Goal: Task Accomplishment & Management: Manage account settings

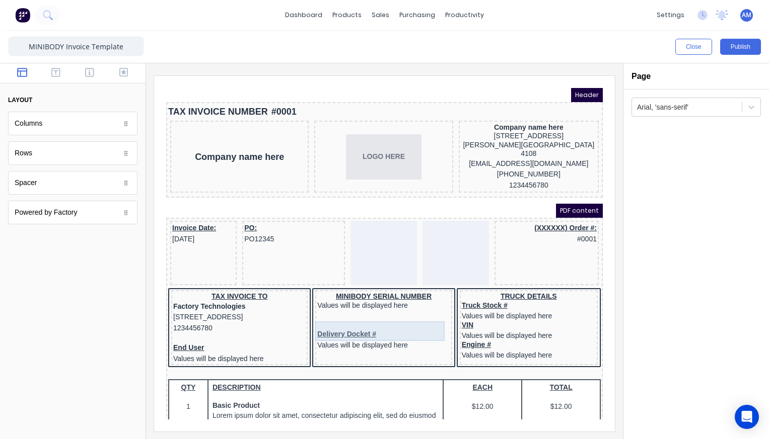
click at [399, 318] on div "Delivery Docket # Values will be displayed here" at bounding box center [371, 328] width 132 height 20
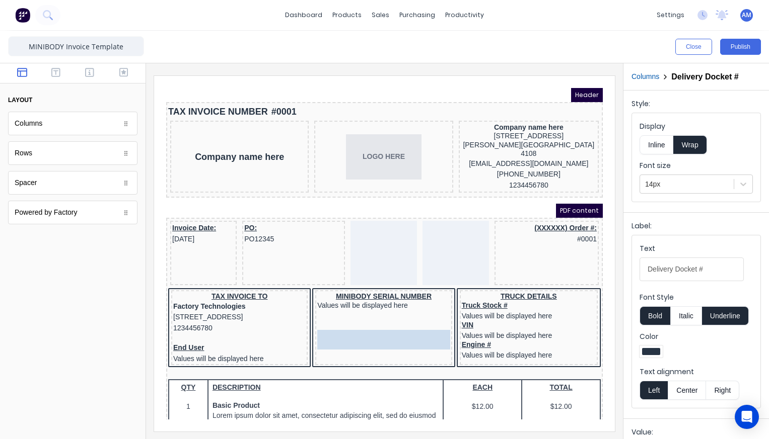
drag, startPoint x: 384, startPoint y: 317, endPoint x: 382, endPoint y: 336, distance: 19.7
click at [382, 336] on body "Header TAX INVOICE NUMBER #0001 Company name here LOGO HERE Company name here 5…" at bounding box center [372, 242] width 436 height 332
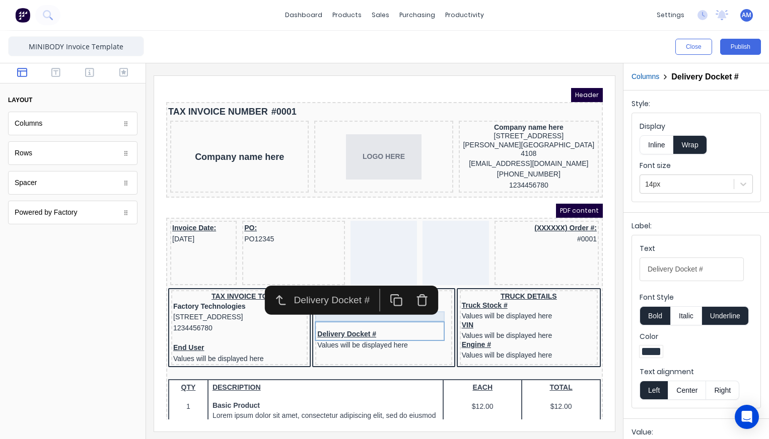
click at [428, 308] on div at bounding box center [371, 313] width 132 height 10
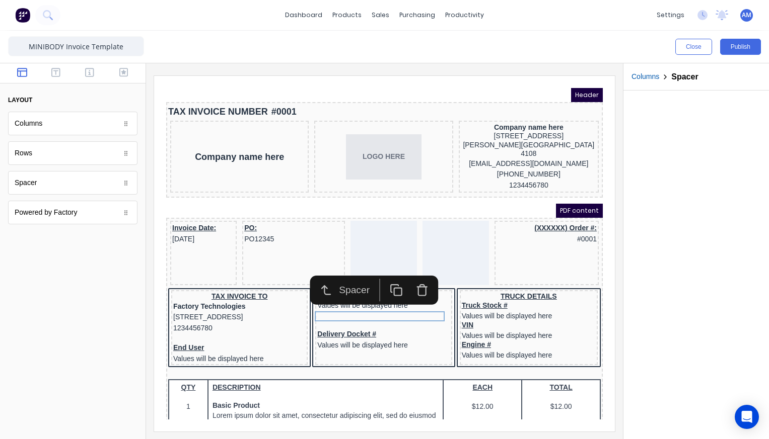
click at [411, 277] on icon "button" at bounding box center [409, 278] width 13 height 13
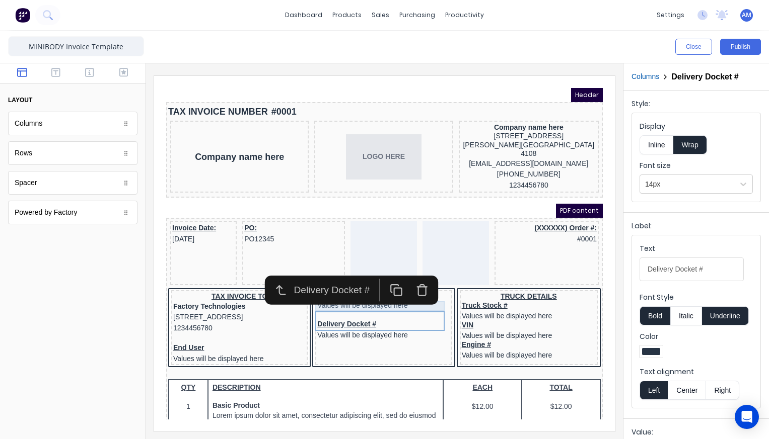
click at [426, 298] on div at bounding box center [371, 303] width 132 height 10
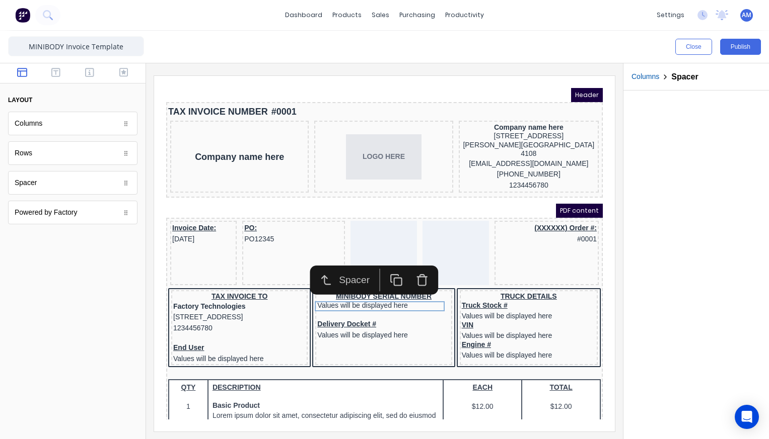
click at [413, 274] on icon "button" at bounding box center [409, 268] width 13 height 13
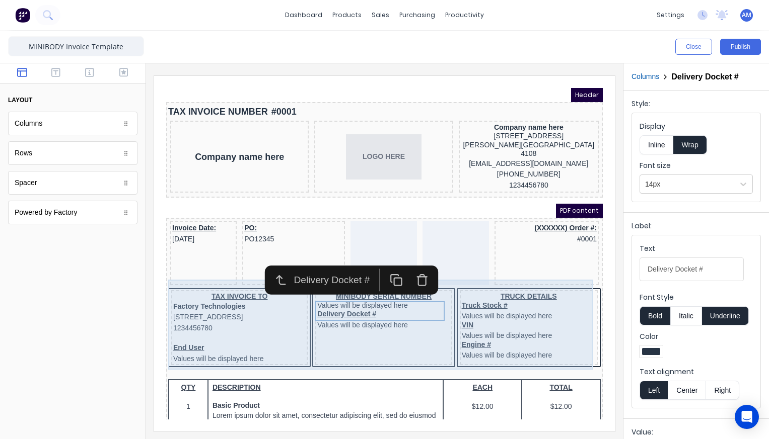
click at [414, 321] on div "MINIBODY SERIAL NUMBER Values will be displayed here Delivery Docket # Values w…" at bounding box center [371, 315] width 136 height 75
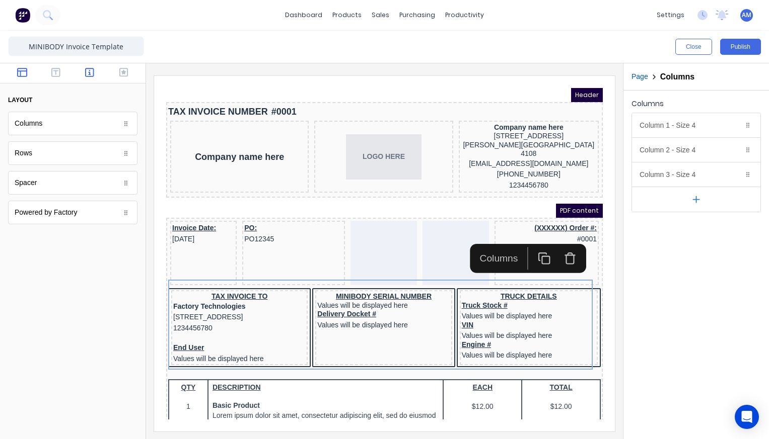
click at [84, 73] on button "button" at bounding box center [90, 73] width 28 height 12
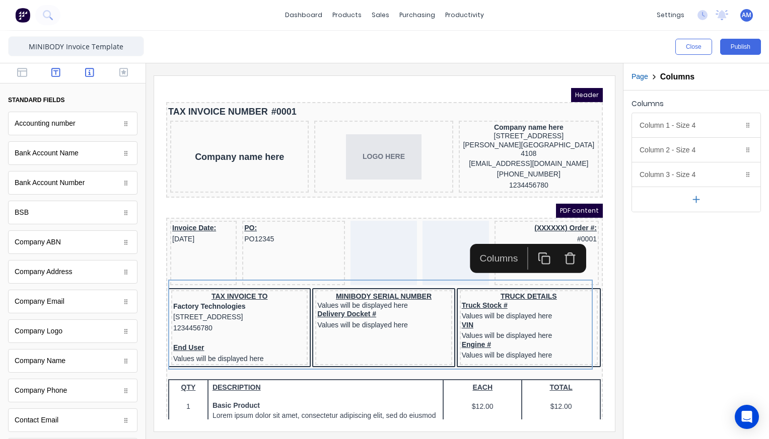
click at [55, 72] on icon "button" at bounding box center [55, 72] width 9 height 9
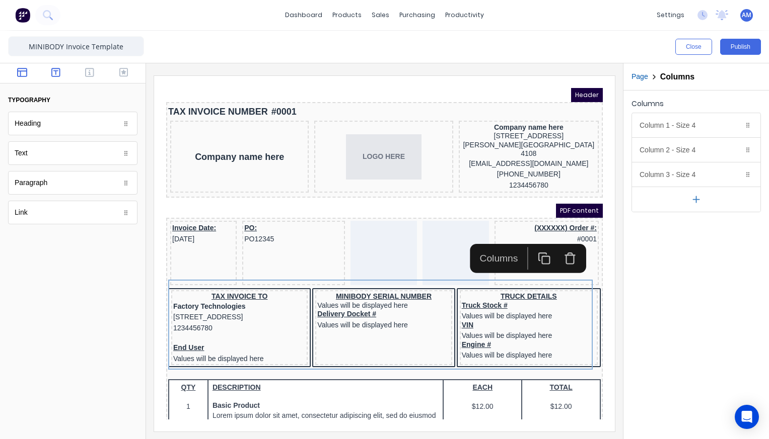
click at [24, 76] on icon "button" at bounding box center [22, 72] width 10 height 9
click at [87, 70] on icon "button" at bounding box center [89, 72] width 9 height 10
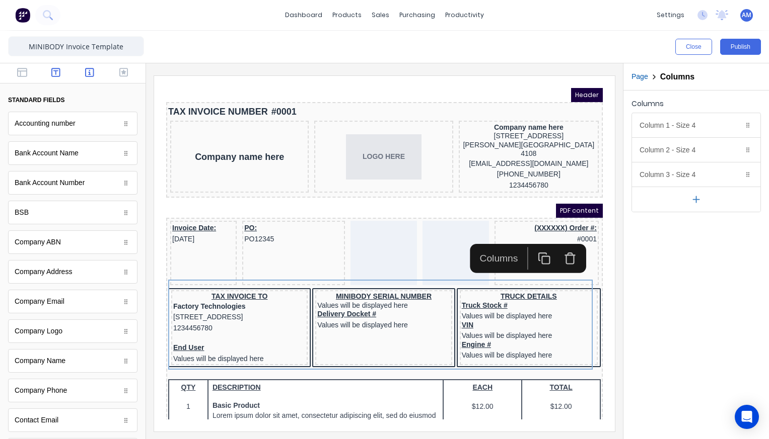
click at [57, 73] on icon "button" at bounding box center [55, 72] width 9 height 10
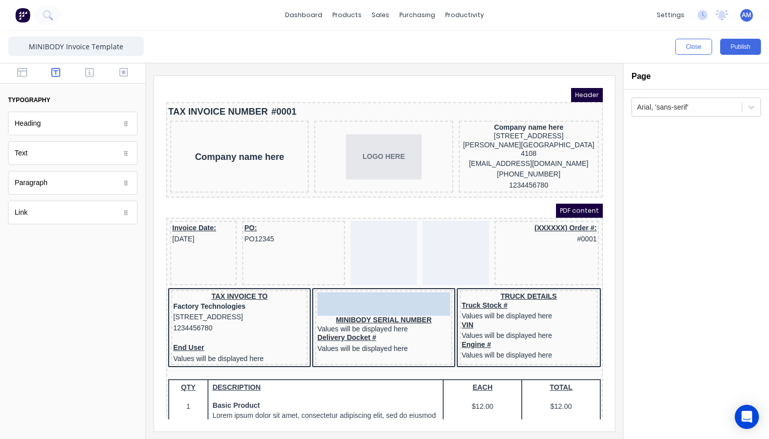
drag, startPoint x: 61, startPoint y: 150, endPoint x: 379, endPoint y: 282, distance: 344.1
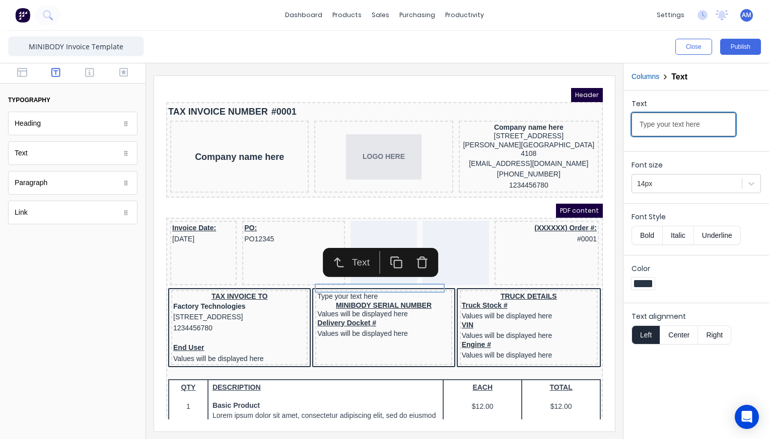
drag, startPoint x: 702, startPoint y: 126, endPoint x: 622, endPoint y: 125, distance: 80.5
click at [622, 125] on div "Close Publish Components typography Heading Heading Text Text Paragraph Paragra…" at bounding box center [384, 235] width 769 height 409
type input "DELIVERY TO"
click at [649, 235] on button "Bold" at bounding box center [646, 235] width 31 height 19
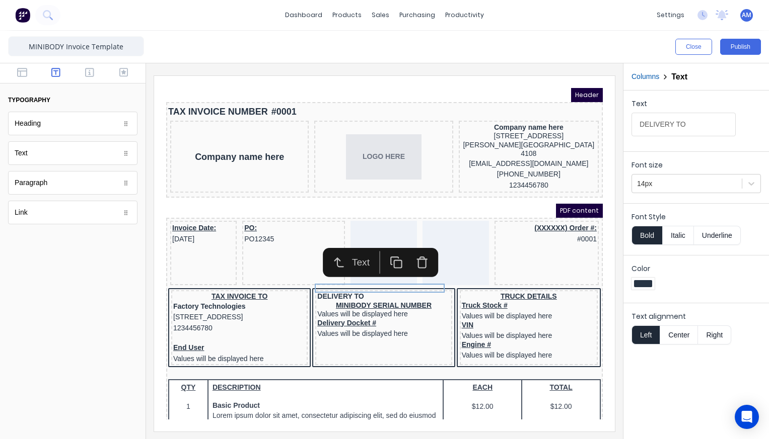
click at [732, 234] on button "Underline" at bounding box center [717, 235] width 47 height 19
click at [681, 332] on button "Center" at bounding box center [678, 335] width 38 height 19
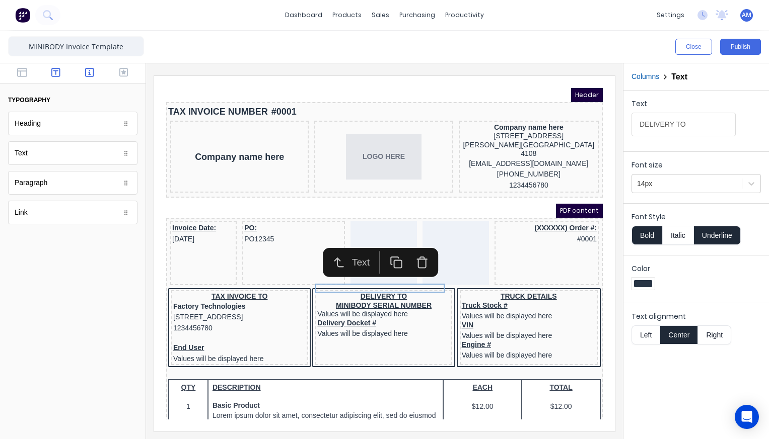
click at [91, 70] on icon "button" at bounding box center [89, 72] width 9 height 10
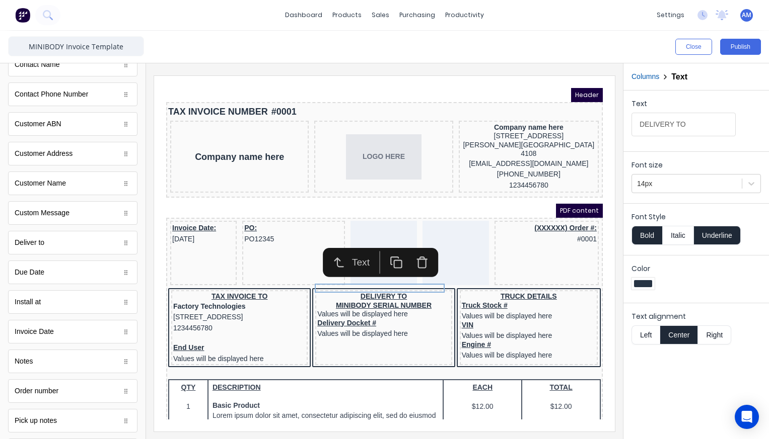
scroll to position [416, 0]
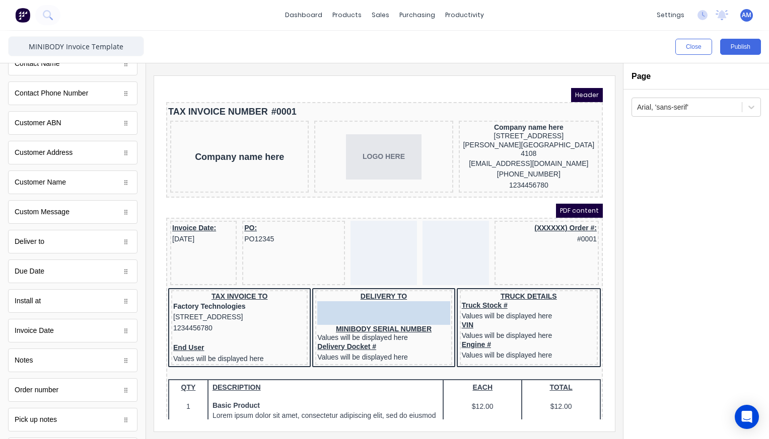
drag, startPoint x: 37, startPoint y: 244, endPoint x: 341, endPoint y: 288, distance: 307.2
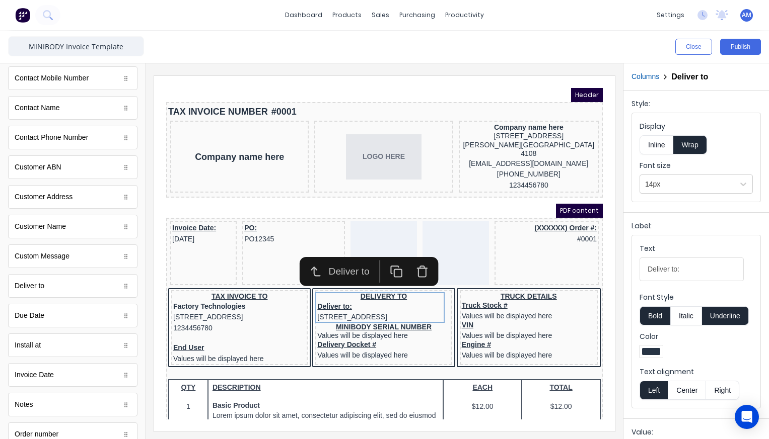
scroll to position [362, 0]
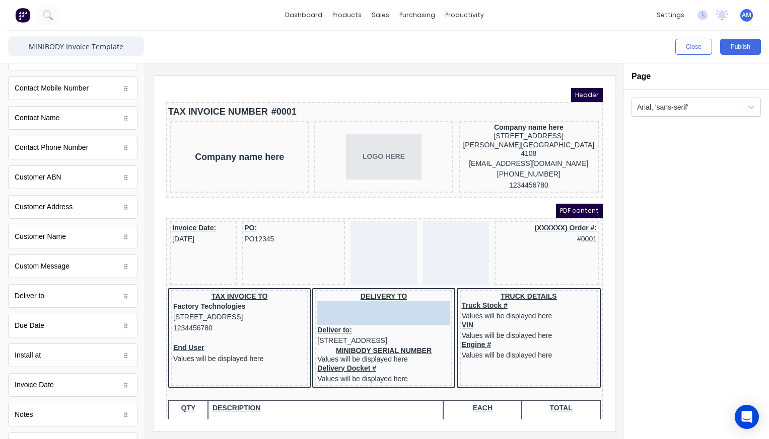
drag, startPoint x: 60, startPoint y: 235, endPoint x: 359, endPoint y: 291, distance: 304.7
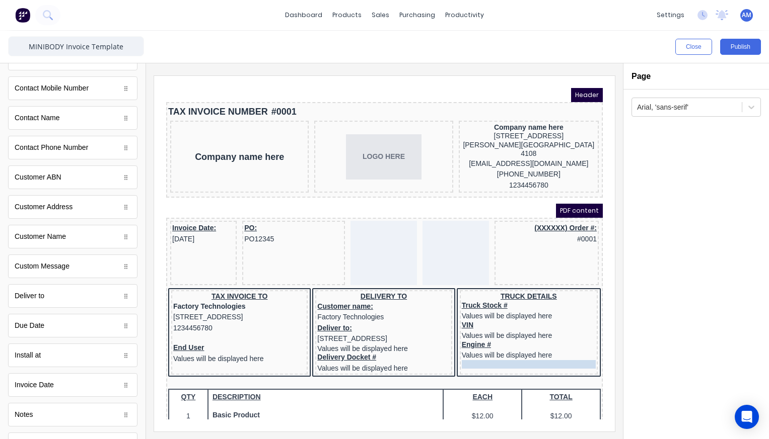
drag, startPoint x: 363, startPoint y: 335, endPoint x: 501, endPoint y: 344, distance: 138.2
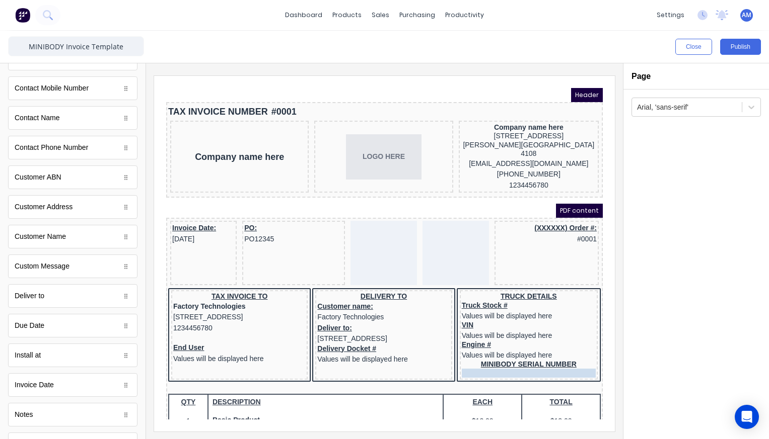
drag, startPoint x: 354, startPoint y: 334, endPoint x: 499, endPoint y: 352, distance: 145.6
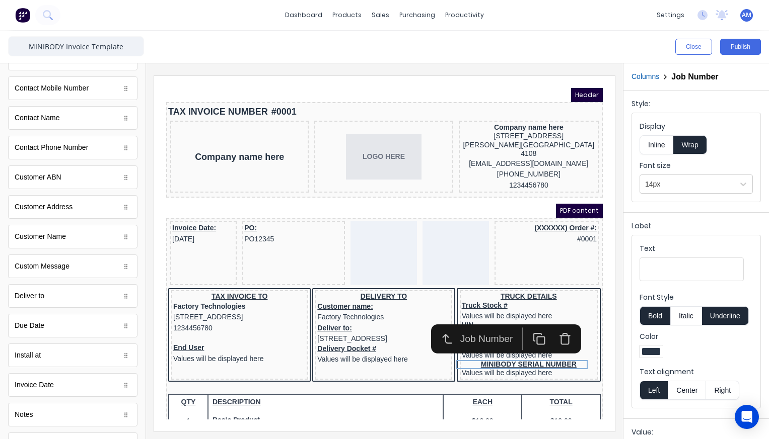
click at [448, 192] on div "PDF content" at bounding box center [372, 199] width 436 height 14
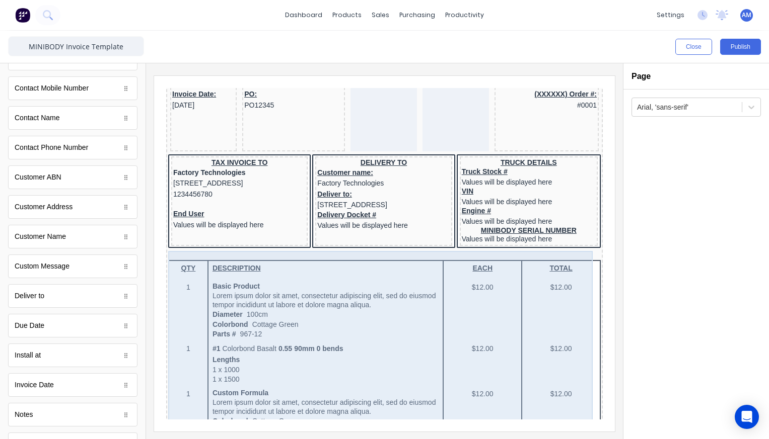
scroll to position [0, 0]
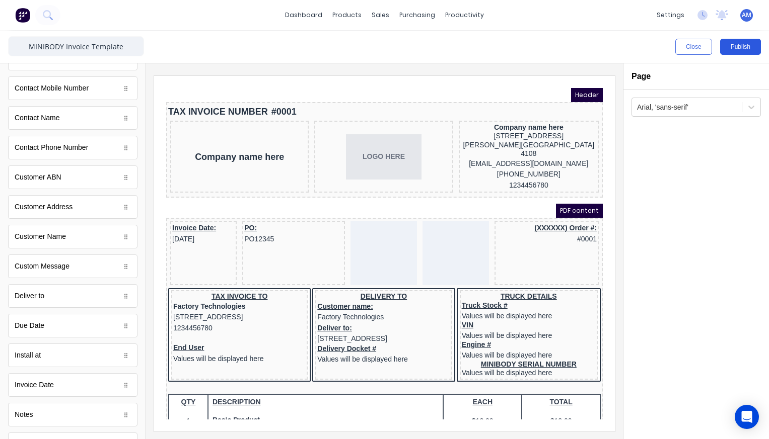
click at [742, 44] on button "Publish" at bounding box center [740, 47] width 41 height 16
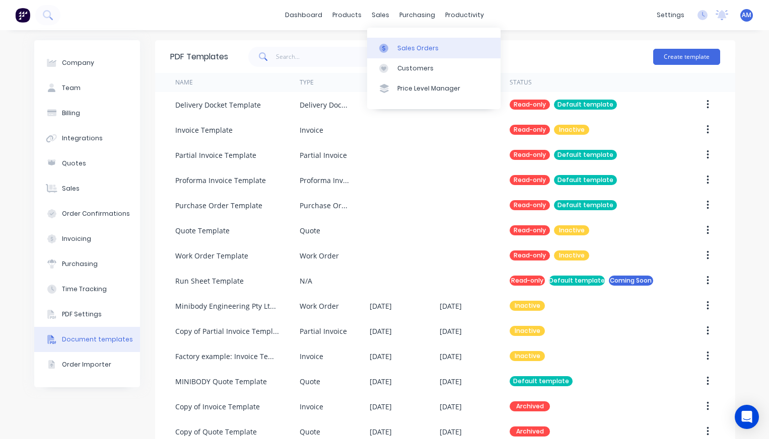
click at [399, 45] on div "Sales Orders" at bounding box center [417, 48] width 41 height 9
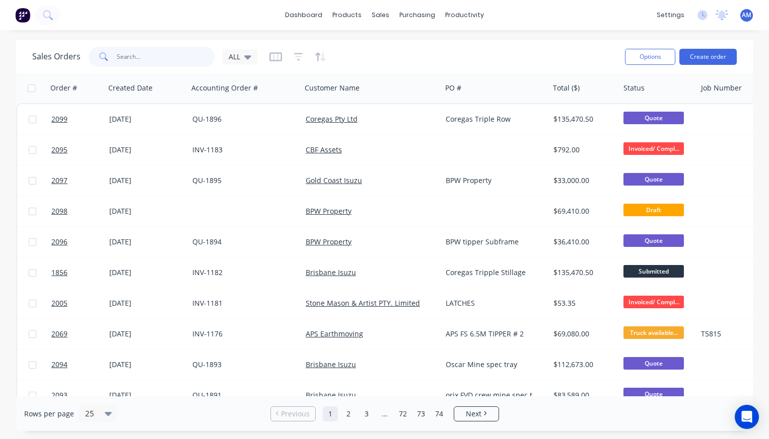
click at [142, 62] on input "text" at bounding box center [166, 57] width 98 height 20
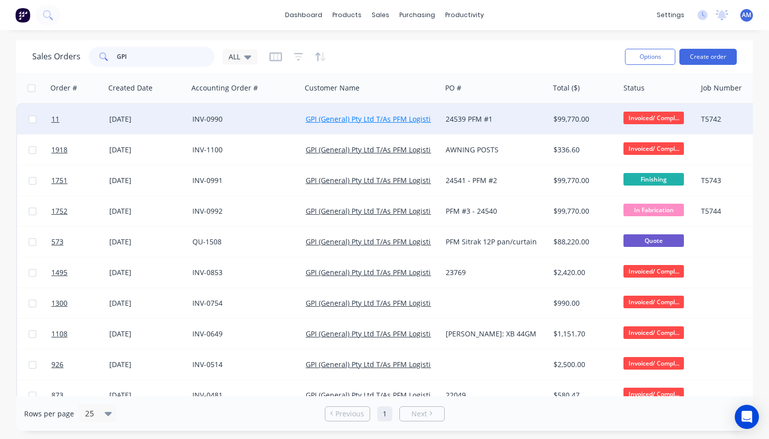
type input "GPI"
click at [381, 116] on link "GPI (General) Pty Ltd T/As PFM Logistics" at bounding box center [372, 119] width 132 height 10
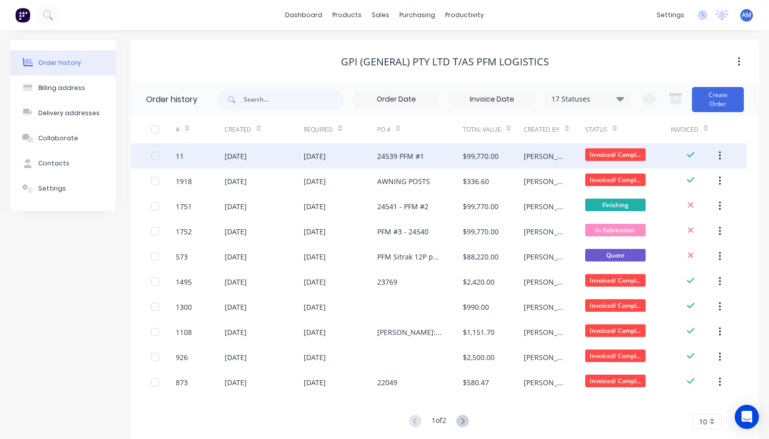
click at [367, 158] on div "[DATE]" at bounding box center [339, 155] width 73 height 25
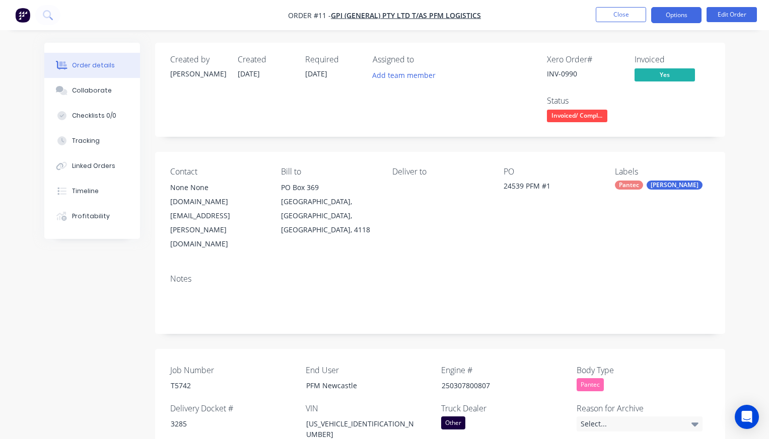
click at [680, 15] on button "Options" at bounding box center [676, 15] width 50 height 16
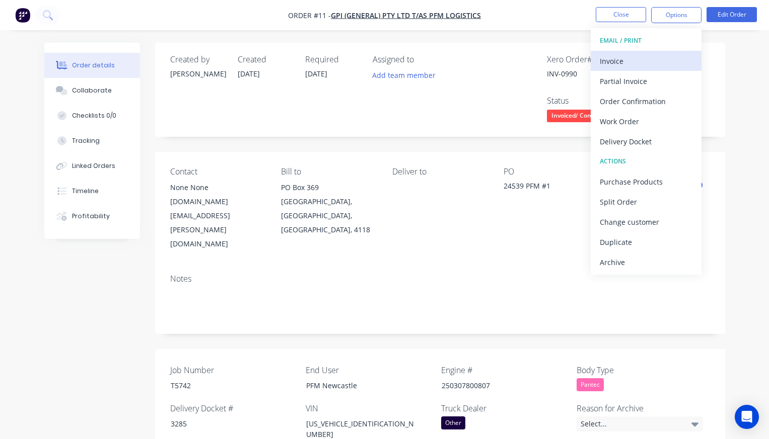
click at [645, 63] on div "Invoice" at bounding box center [645, 61] width 93 height 15
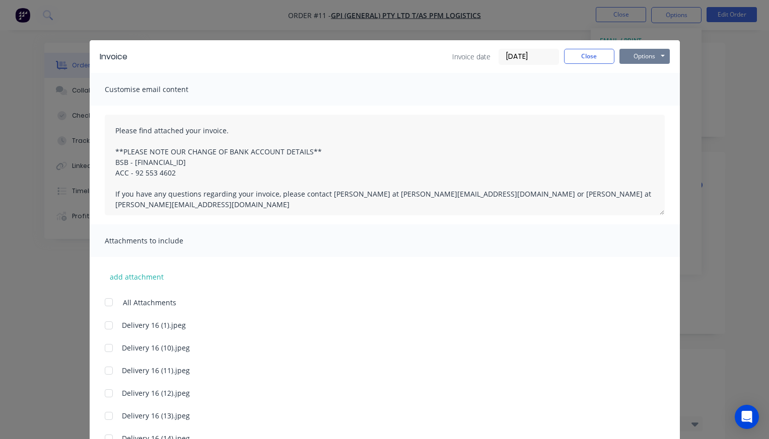
click at [642, 59] on button "Options" at bounding box center [644, 56] width 50 height 15
click at [644, 72] on button "Preview" at bounding box center [651, 74] width 64 height 17
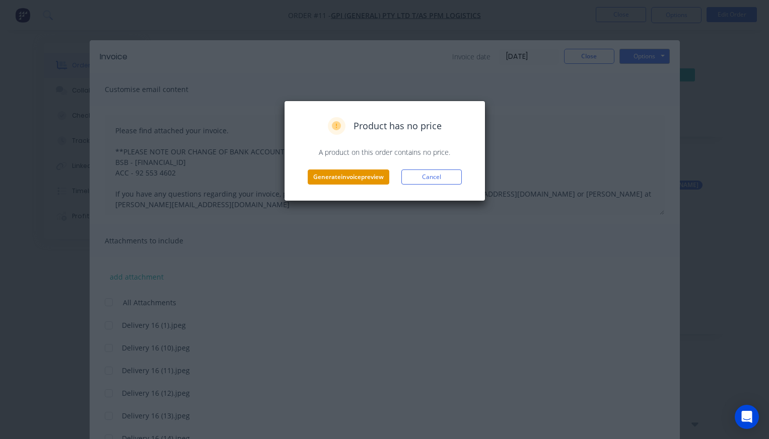
click at [359, 175] on button "Generate invoice preview" at bounding box center [349, 177] width 82 height 15
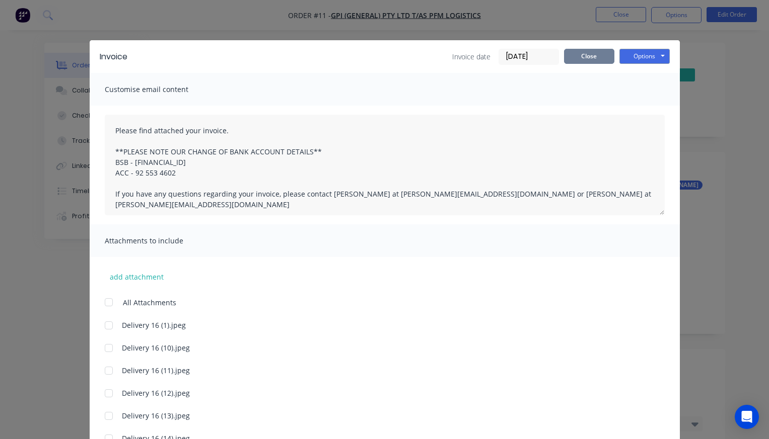
click at [581, 54] on button "Close" at bounding box center [589, 56] width 50 height 15
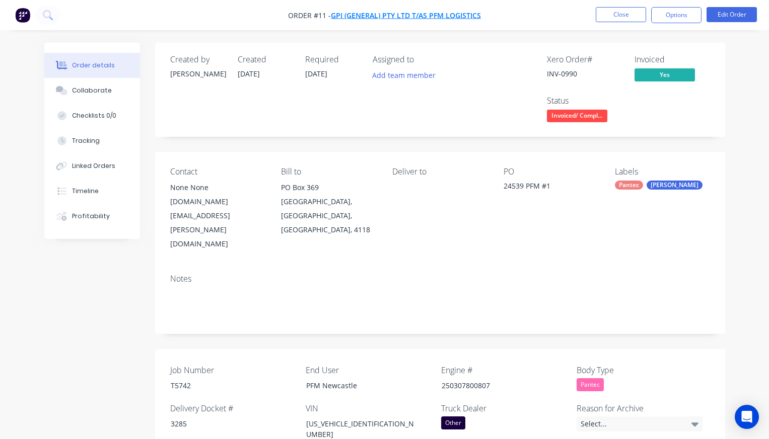
click at [439, 15] on span "GPI (General) Pty Ltd T/As PFM Logistics" at bounding box center [406, 16] width 150 height 10
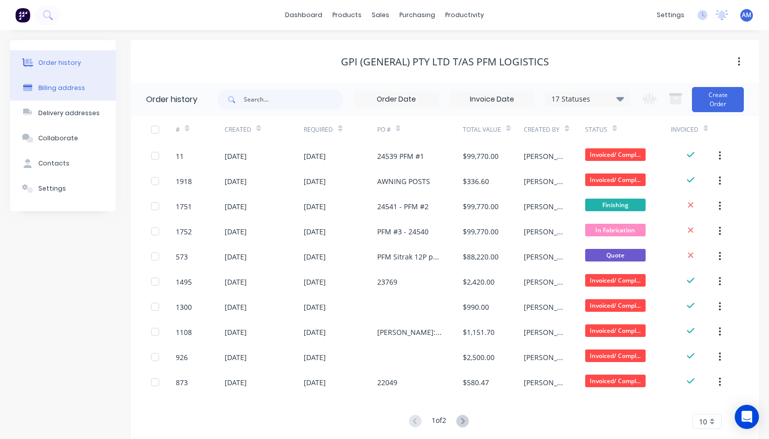
click at [66, 86] on div "Billing address" at bounding box center [61, 88] width 47 height 9
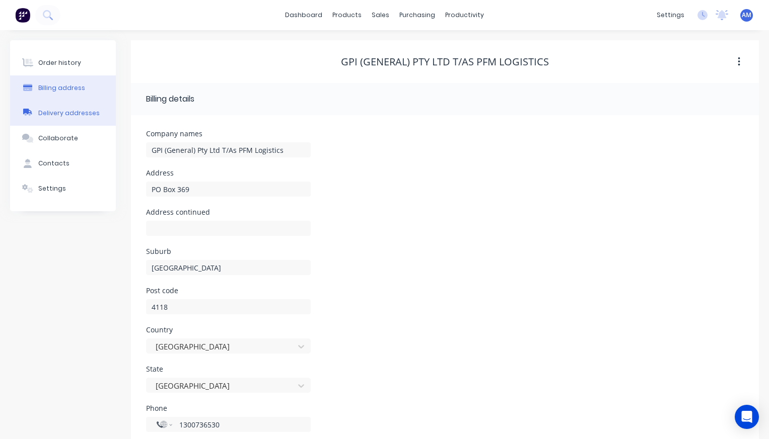
click at [77, 115] on div "Delivery addresses" at bounding box center [68, 113] width 61 height 9
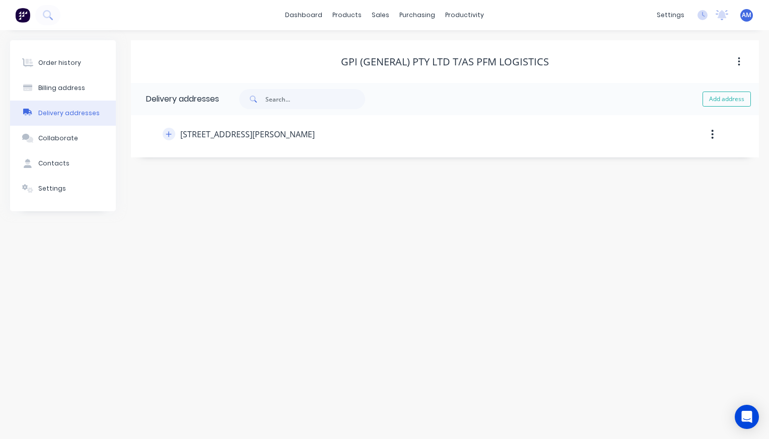
click at [172, 133] on icon "button" at bounding box center [169, 134] width 6 height 7
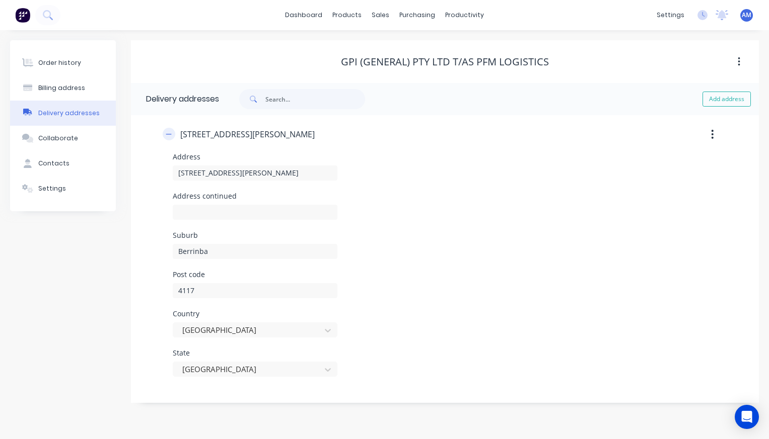
click at [172, 133] on icon "button" at bounding box center [169, 134] width 6 height 7
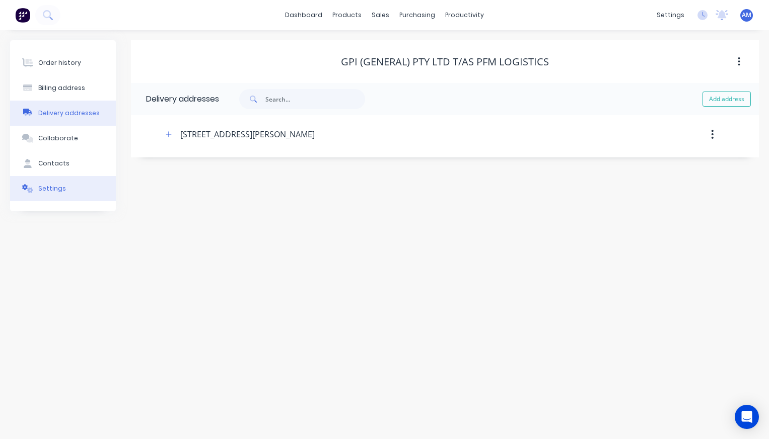
click at [62, 190] on div "Settings" at bounding box center [52, 188] width 28 height 9
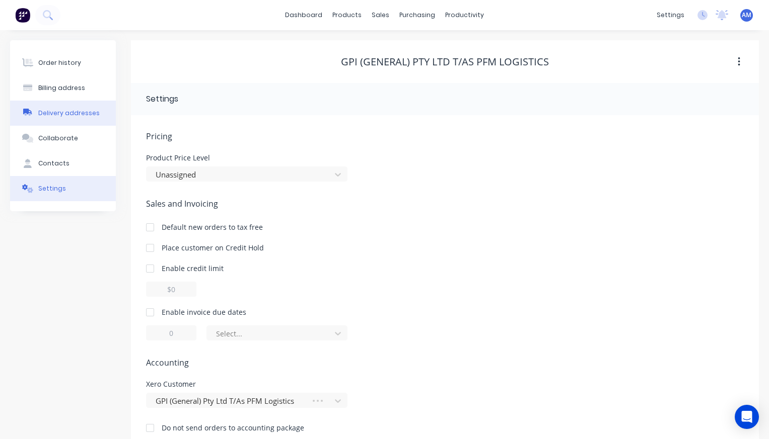
click at [65, 114] on div "Delivery addresses" at bounding box center [68, 113] width 61 height 9
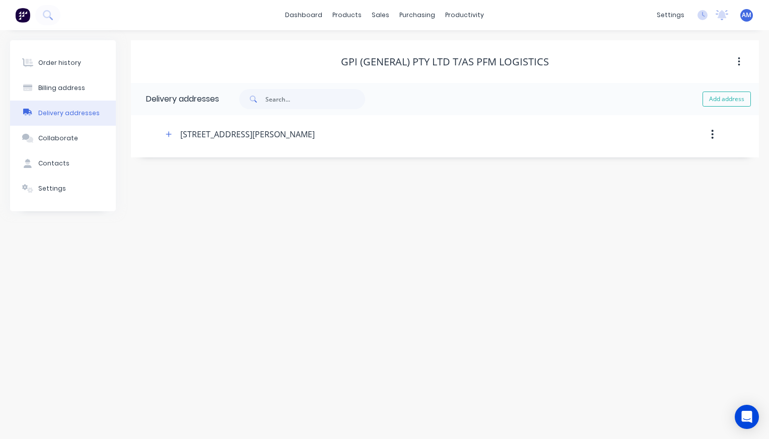
click at [711, 131] on icon "button" at bounding box center [712, 134] width 3 height 11
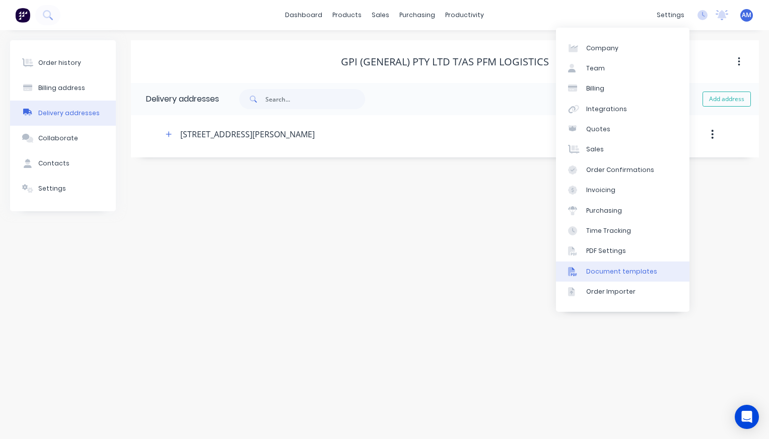
click at [632, 269] on div "Document templates" at bounding box center [621, 271] width 71 height 9
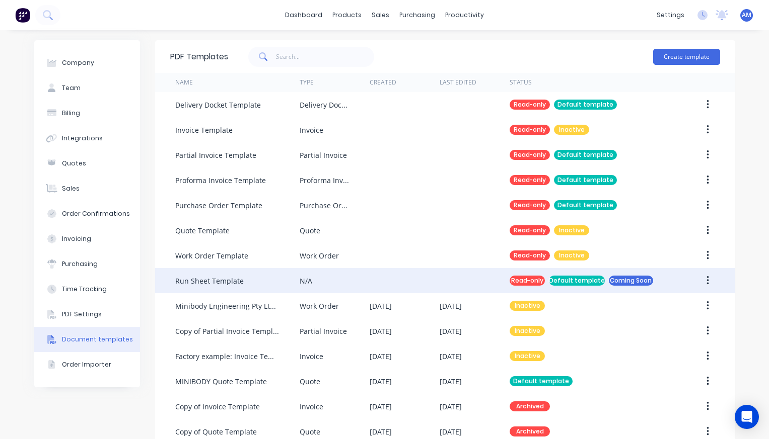
scroll to position [69, 0]
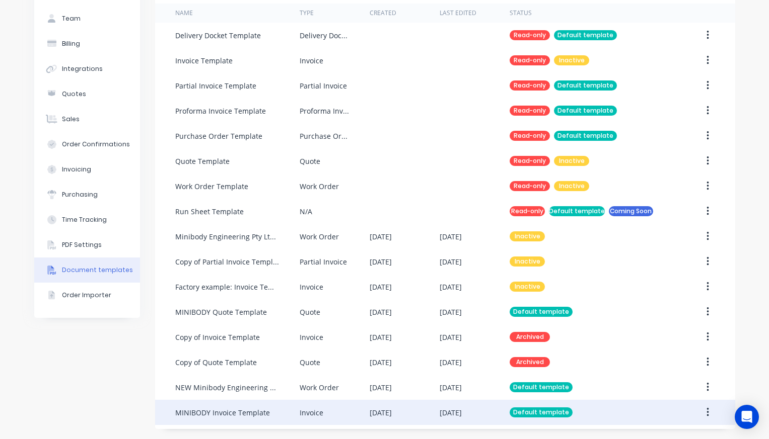
click at [250, 411] on div "MINIBODY Invoice Template" at bounding box center [222, 413] width 95 height 11
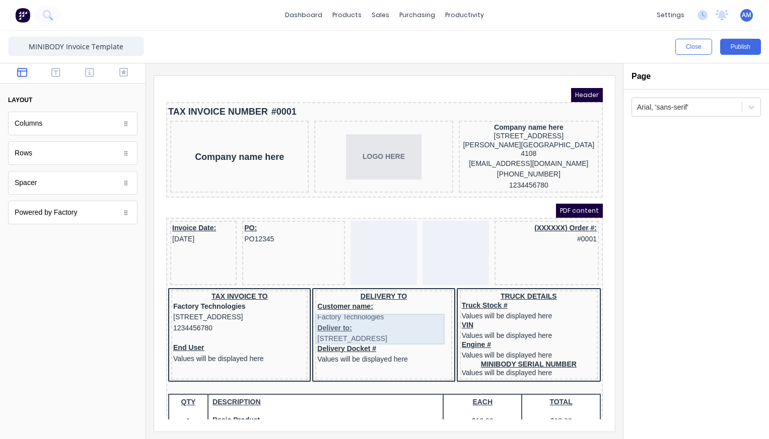
click at [331, 320] on div "Deliver to: [STREET_ADDRESS]" at bounding box center [371, 322] width 132 height 22
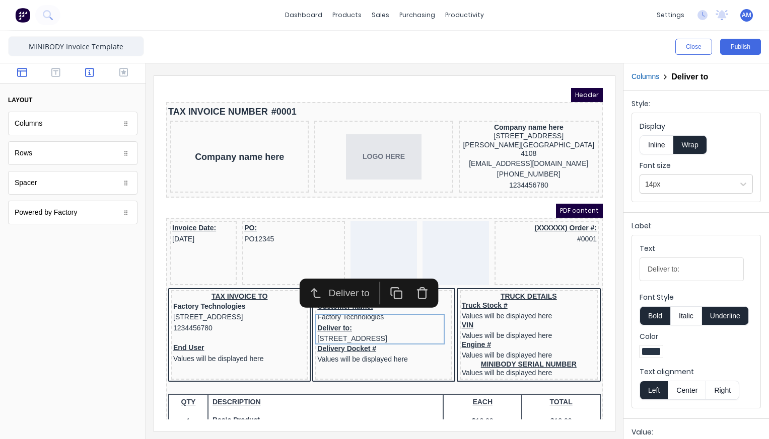
click at [91, 75] on icon "button" at bounding box center [89, 72] width 9 height 10
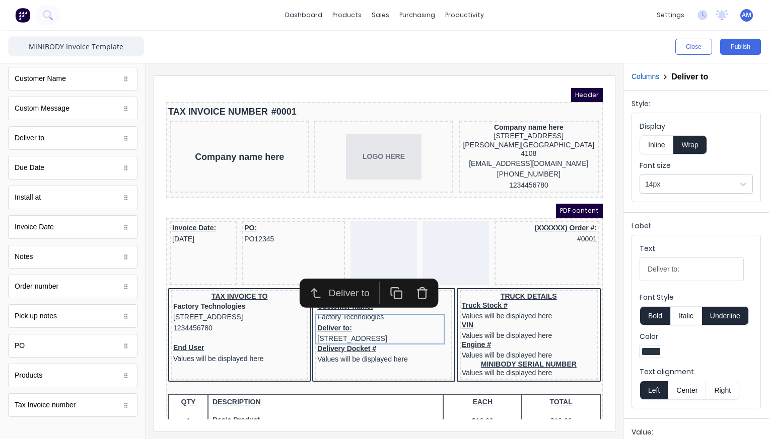
scroll to position [528, 0]
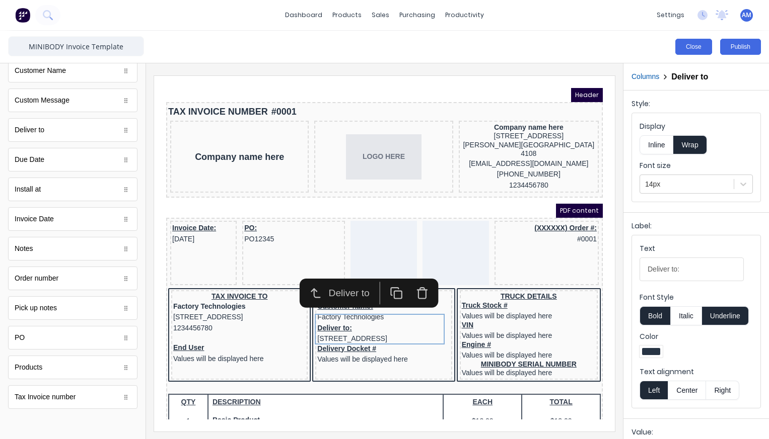
click at [691, 44] on button "Close" at bounding box center [693, 47] width 37 height 16
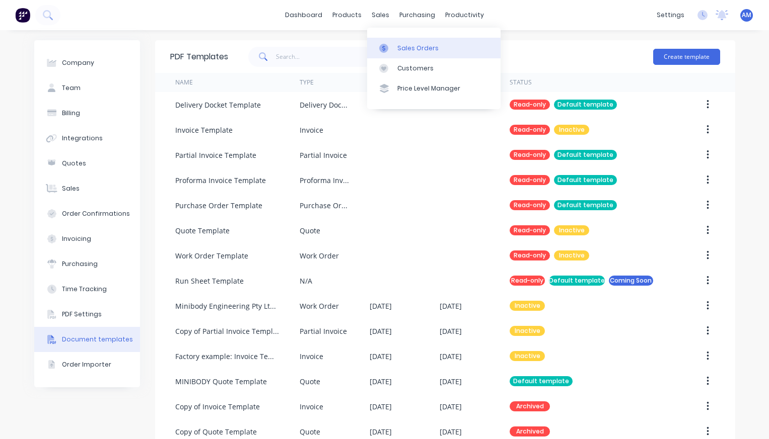
click at [396, 50] on link "Sales Orders" at bounding box center [433, 48] width 133 height 20
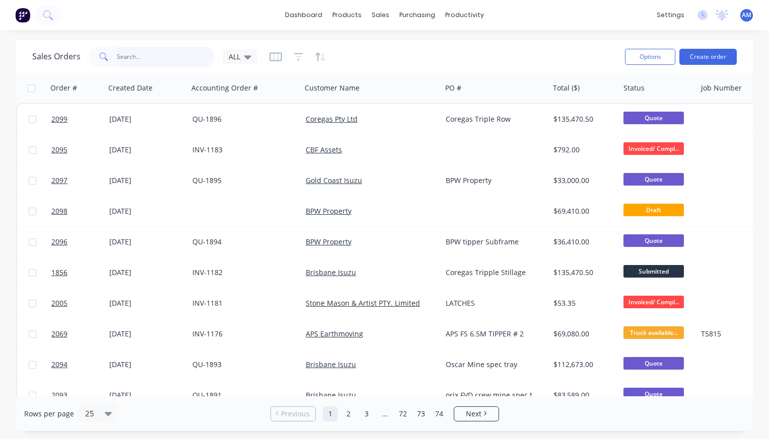
click at [134, 60] on input "text" at bounding box center [166, 57] width 98 height 20
type input "GPI"
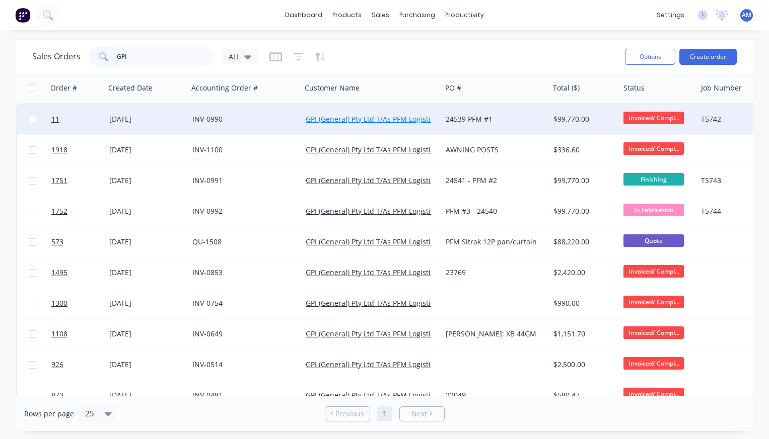
click at [332, 117] on link "GPI (General) Pty Ltd T/As PFM Logistics" at bounding box center [372, 119] width 132 height 10
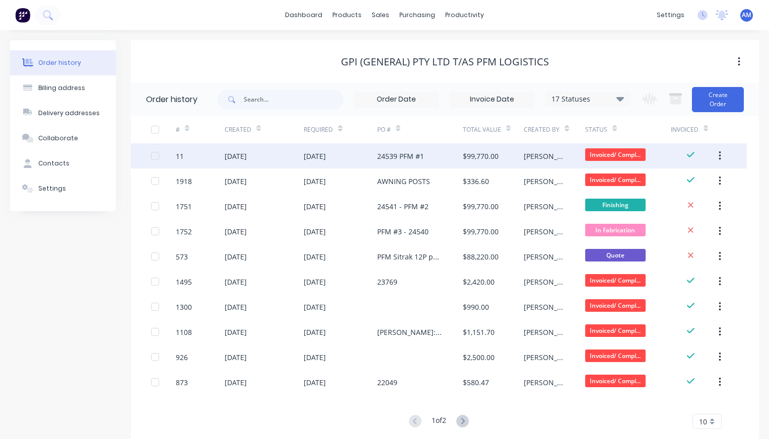
click at [322, 153] on div "[DATE]" at bounding box center [314, 156] width 22 height 11
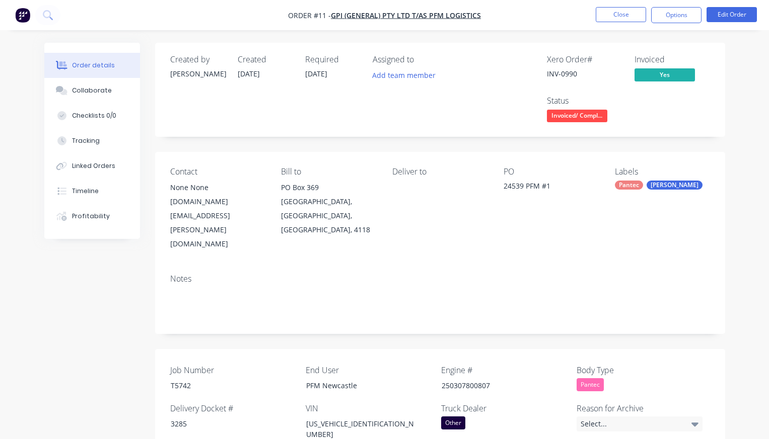
click at [422, 174] on div "Deliver to" at bounding box center [439, 172] width 95 height 10
click at [420, 189] on div "Deliver to" at bounding box center [439, 209] width 95 height 84
click at [406, 174] on div "Deliver to" at bounding box center [439, 172] width 95 height 10
click at [421, 192] on div "Deliver to" at bounding box center [439, 209] width 95 height 84
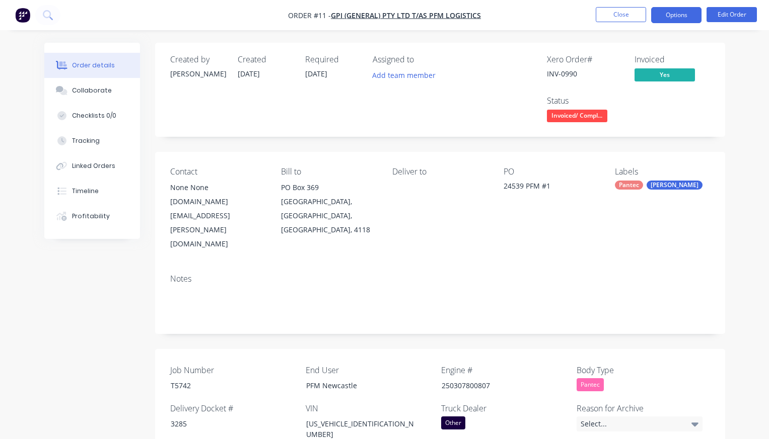
click at [673, 19] on button "Options" at bounding box center [676, 15] width 50 height 16
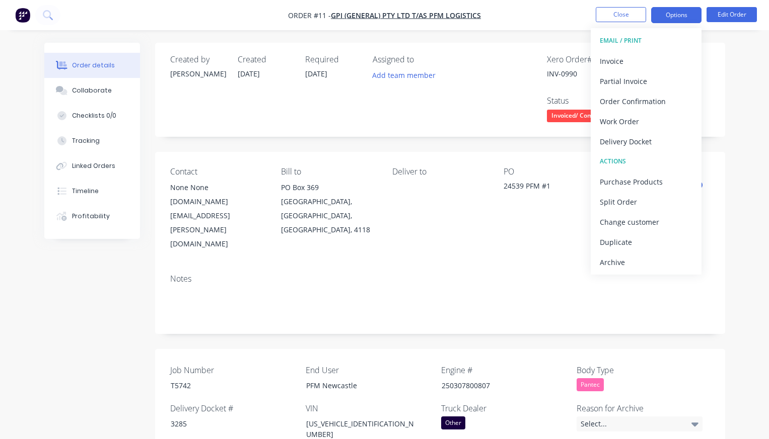
click at [673, 19] on button "Options" at bounding box center [676, 15] width 50 height 16
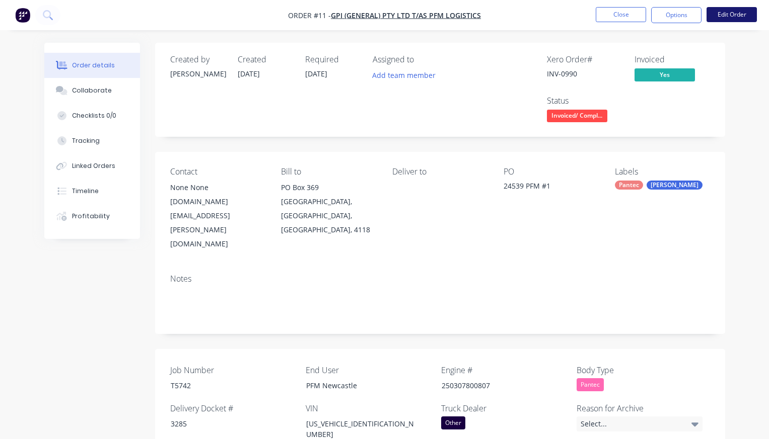
click at [728, 16] on button "Edit Order" at bounding box center [731, 14] width 50 height 15
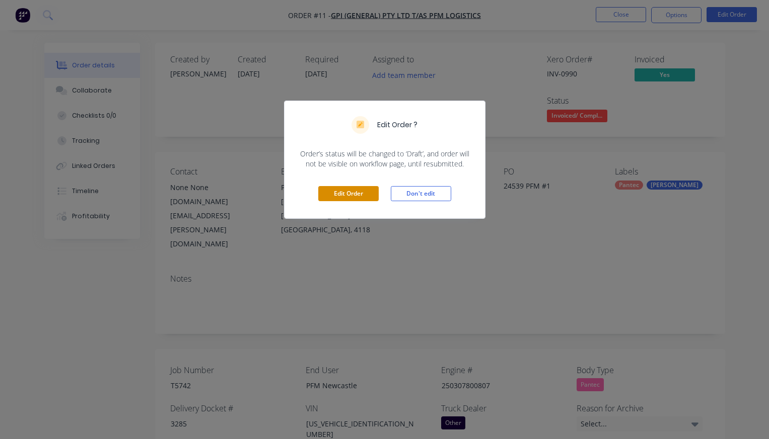
click at [346, 188] on button "Edit Order" at bounding box center [348, 193] width 60 height 15
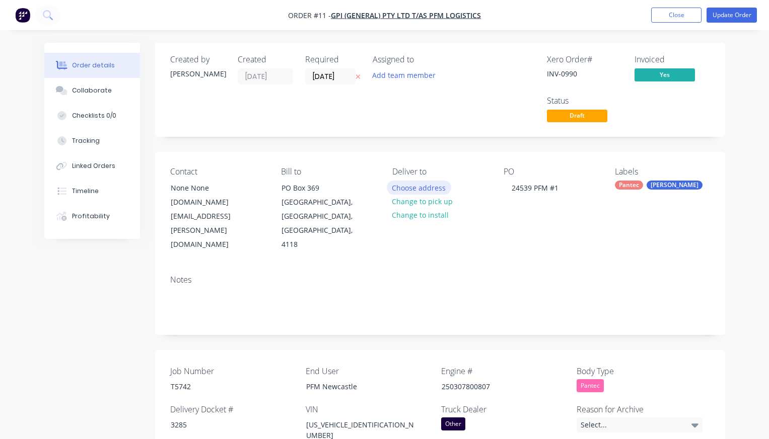
click at [417, 186] on button "Choose address" at bounding box center [419, 188] width 64 height 14
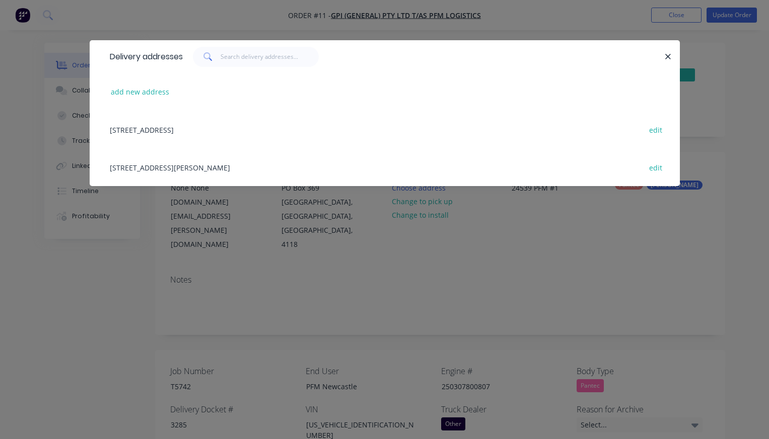
click at [267, 169] on div "[STREET_ADDRESS][PERSON_NAME] edit" at bounding box center [385, 167] width 560 height 38
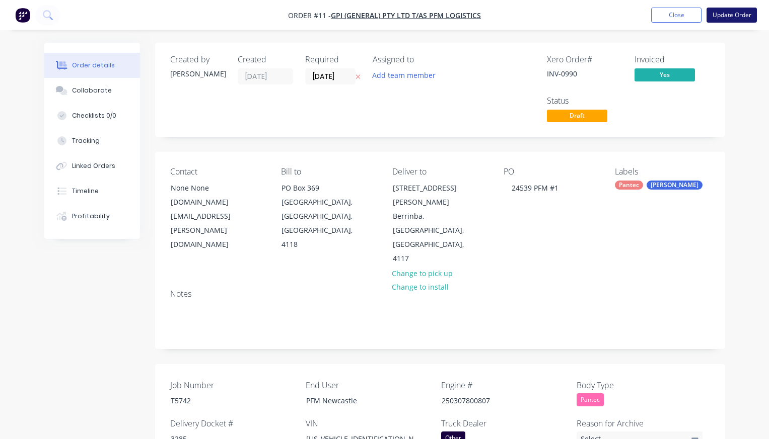
click at [728, 14] on button "Update Order" at bounding box center [731, 15] width 50 height 15
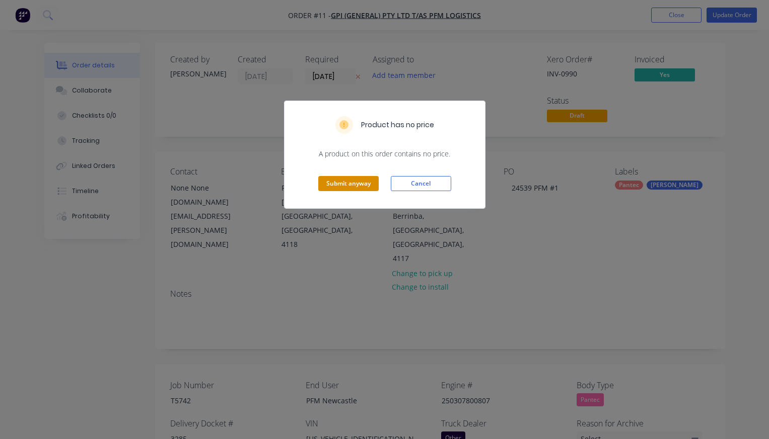
click at [351, 181] on button "Submit anyway" at bounding box center [348, 183] width 60 height 15
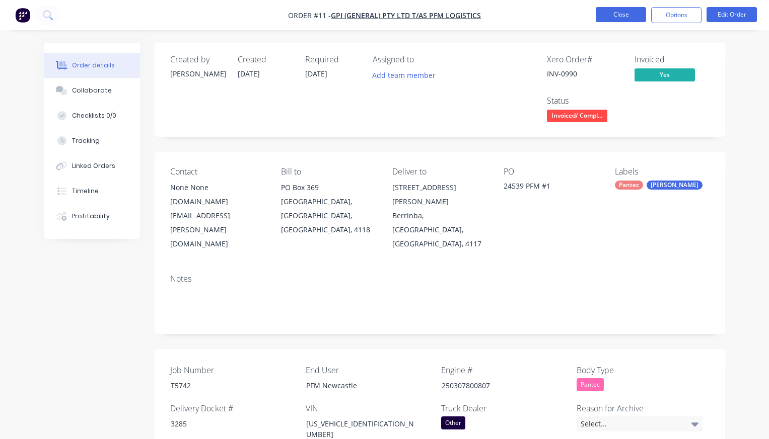
click at [620, 16] on button "Close" at bounding box center [620, 14] width 50 height 15
